Goal: Task Accomplishment & Management: Use online tool/utility

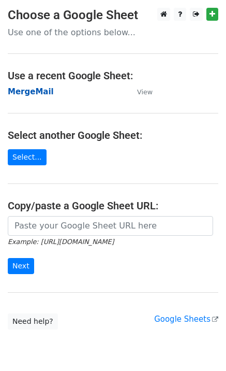
click at [27, 89] on strong "MergeMail" at bounding box center [31, 91] width 46 height 9
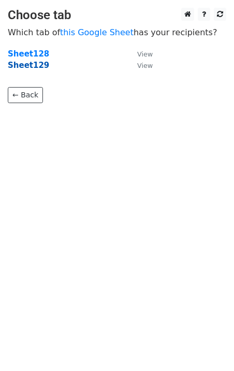
click at [25, 68] on strong "Sheet129" at bounding box center [28, 65] width 41 height 9
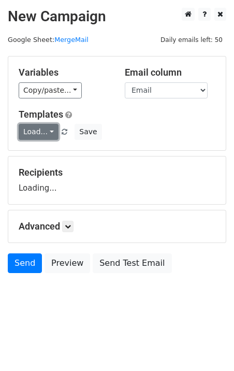
click at [41, 134] on link "Load..." at bounding box center [39, 132] width 40 height 16
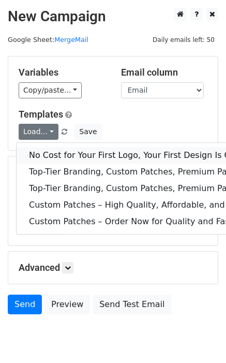
click at [62, 155] on link "No Cost for Your First Logo, Your First Design Is On Us!" at bounding box center [168, 155] width 302 height 17
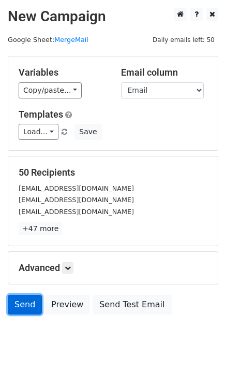
click at [27, 310] on link "Send" at bounding box center [25, 305] width 34 height 20
